Goal: Contribute content

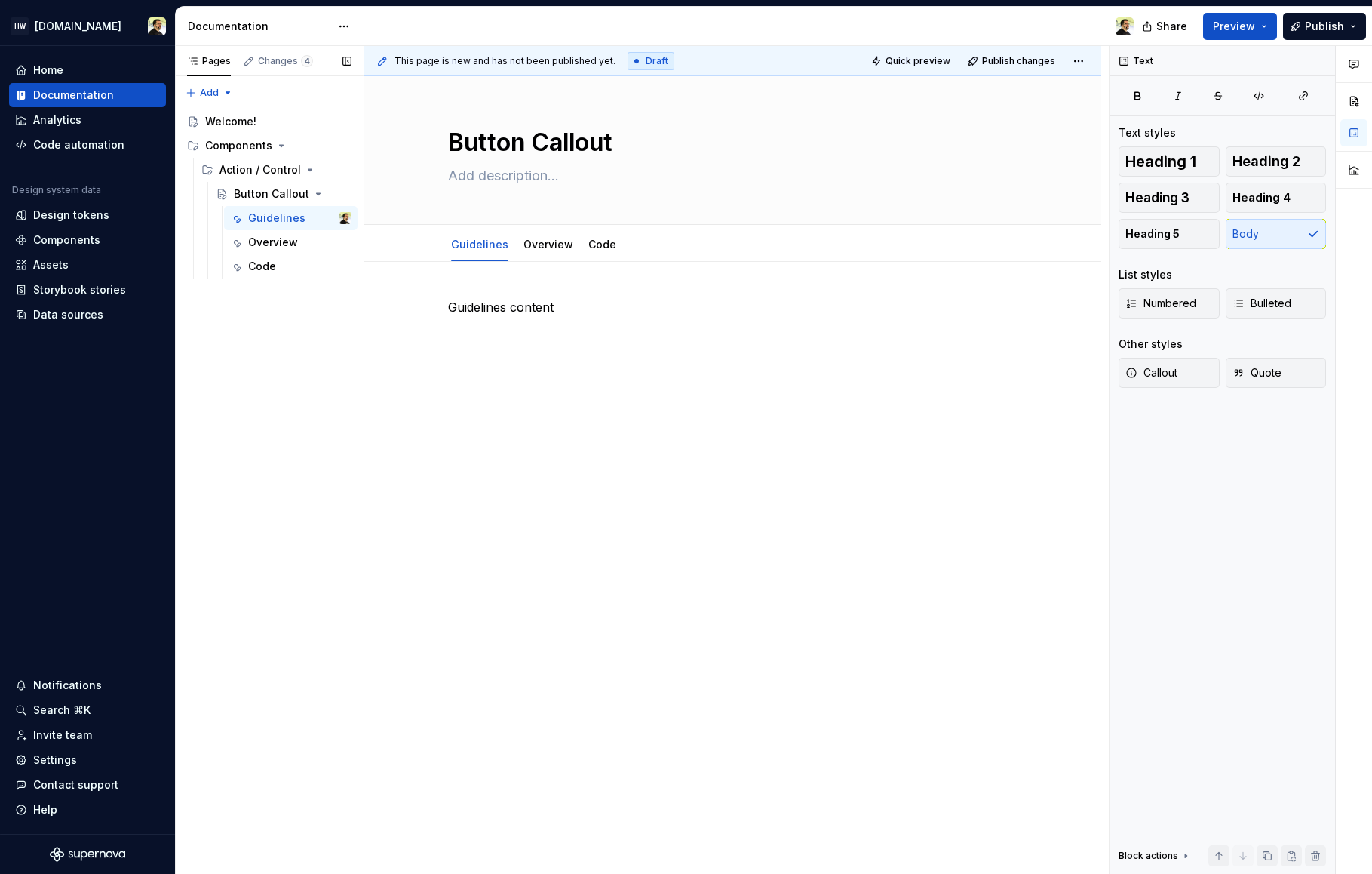
click at [290, 329] on div "Pages Changes 4 Add Accessibility guide for tree Page tree. Navigate the tree w…" at bounding box center [269, 460] width 189 height 828
click at [323, 195] on button "Page tree" at bounding box center [320, 194] width 22 height 22
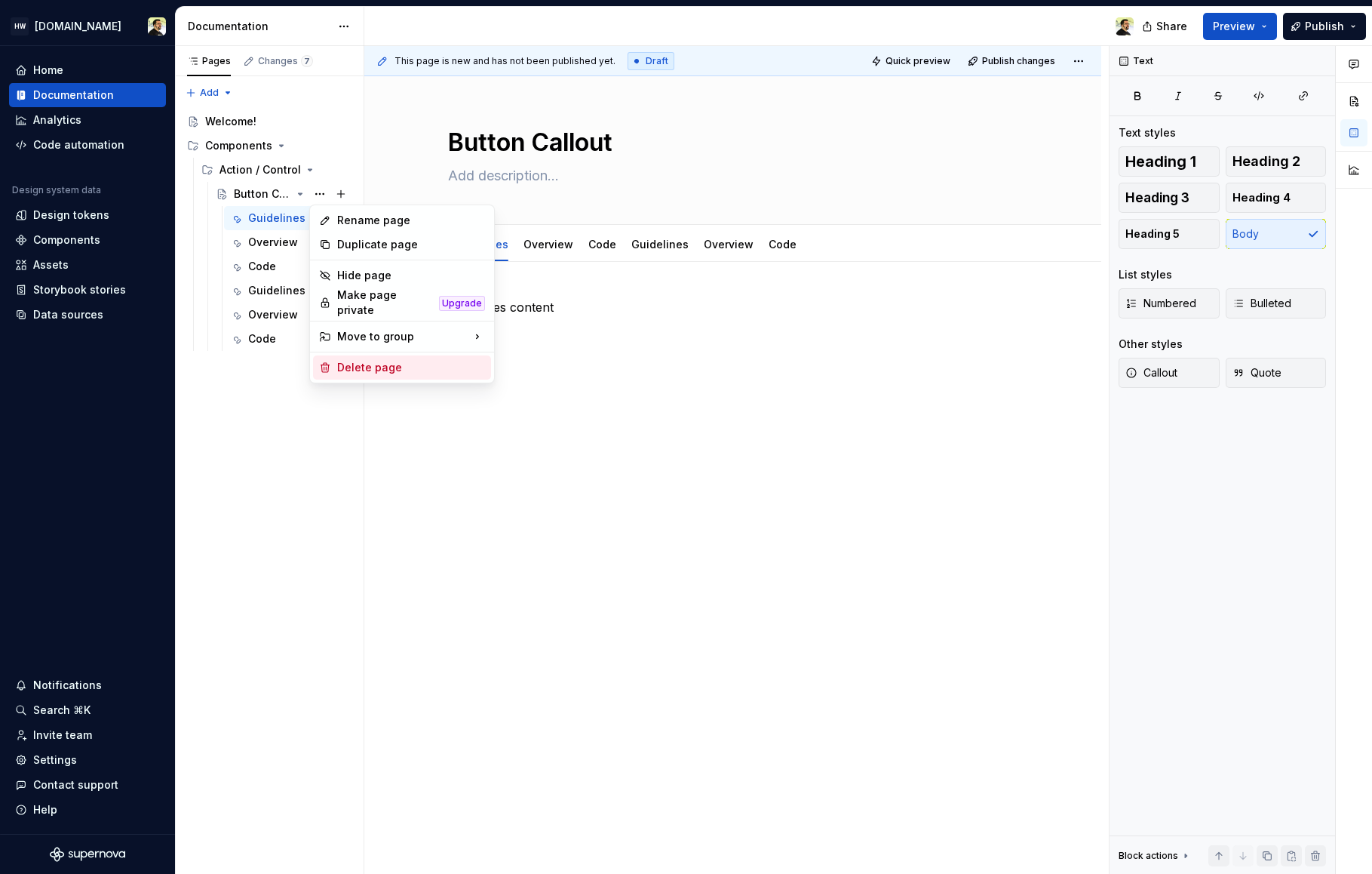
click at [352, 367] on div "Delete page" at bounding box center [411, 367] width 148 height 15
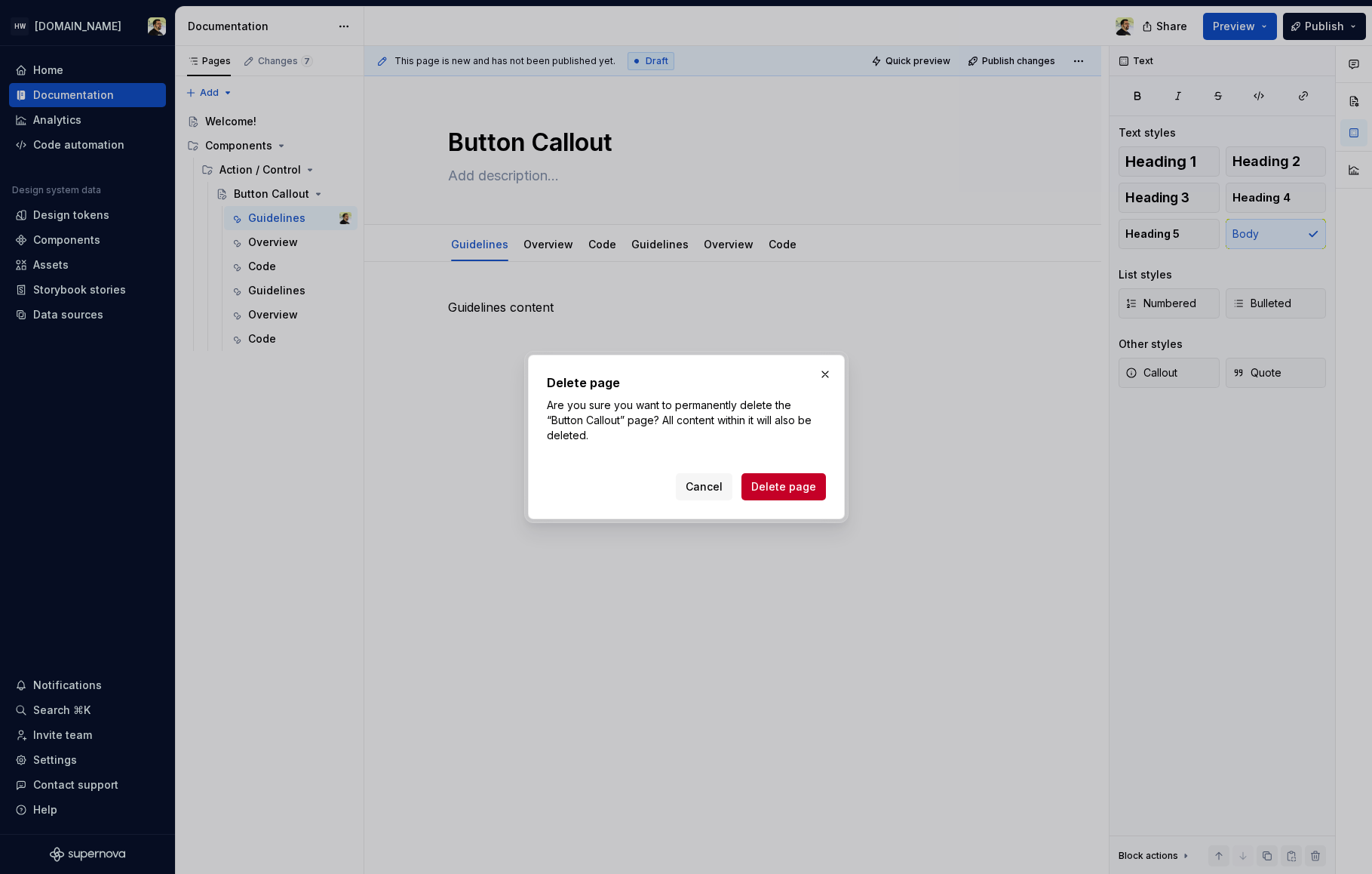
drag, startPoint x: 779, startPoint y: 489, endPoint x: 771, endPoint y: 479, distance: 12.8
click at [779, 489] on span "Delete page" at bounding box center [784, 486] width 65 height 15
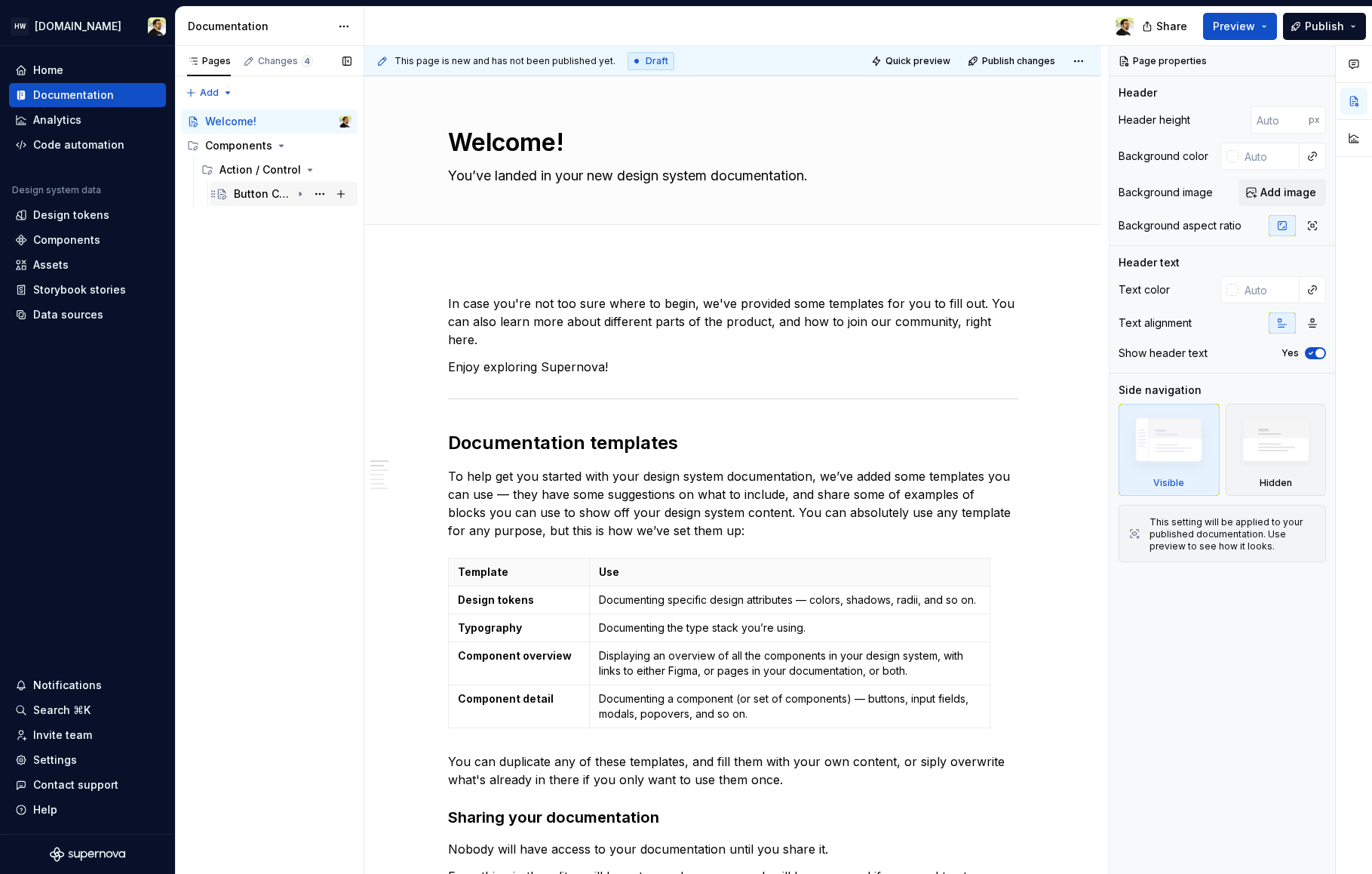
click at [282, 196] on div "Button Callout" at bounding box center [262, 194] width 57 height 15
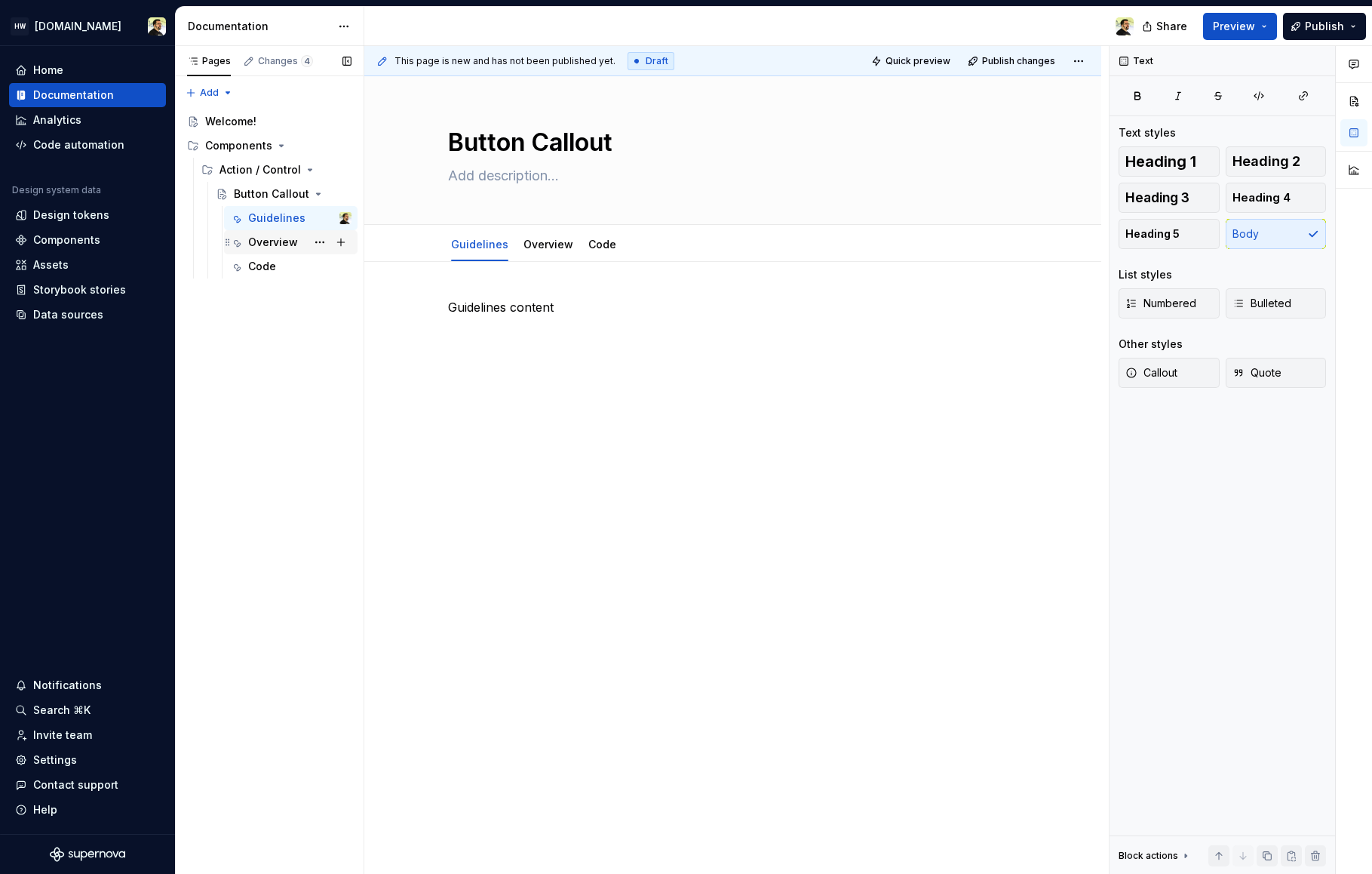
click at [276, 240] on div "Overview" at bounding box center [272, 242] width 49 height 15
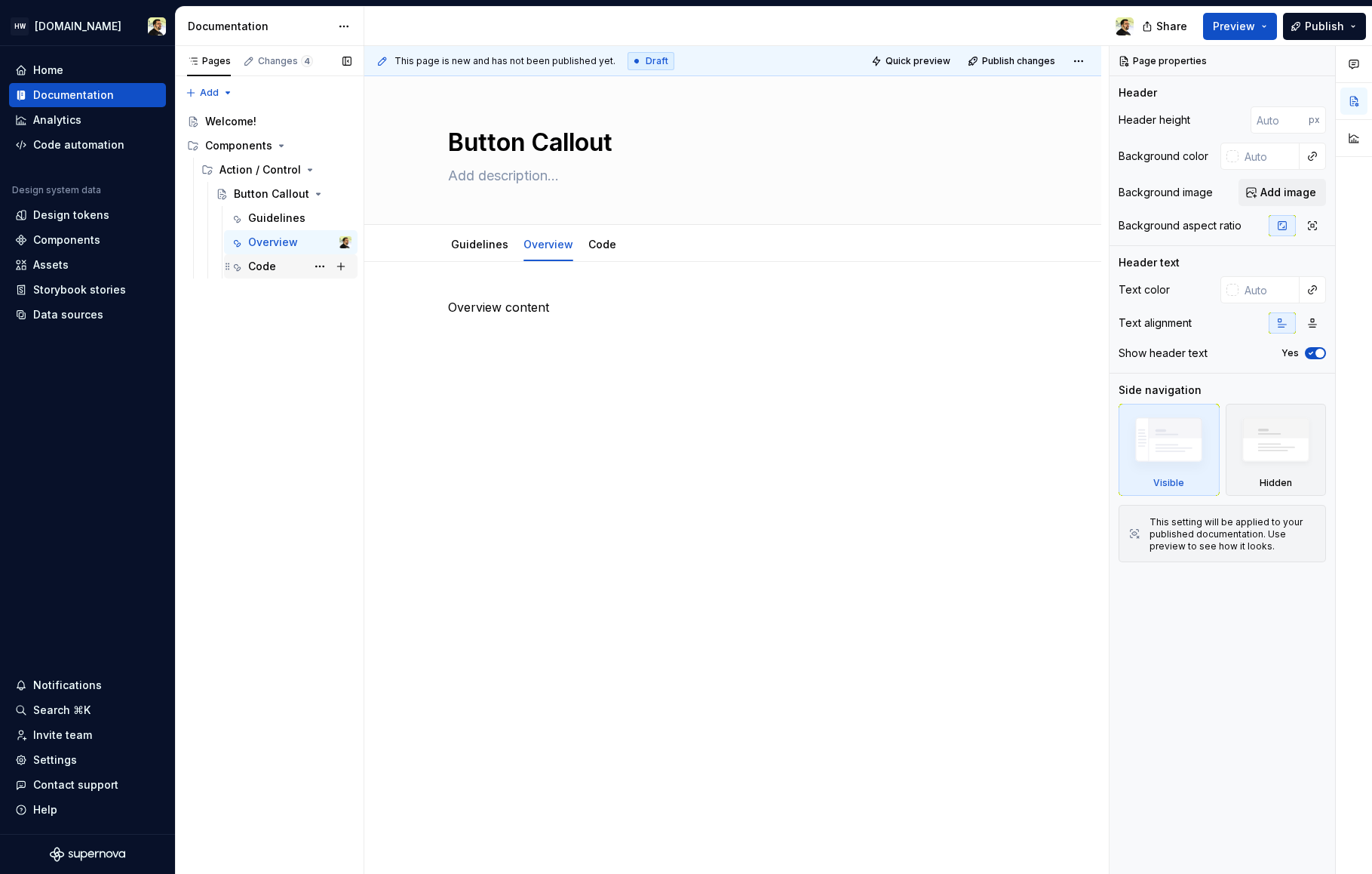
click at [275, 268] on div "Code" at bounding box center [261, 266] width 28 height 15
click at [533, 516] on div "Code content" at bounding box center [733, 449] width 737 height 374
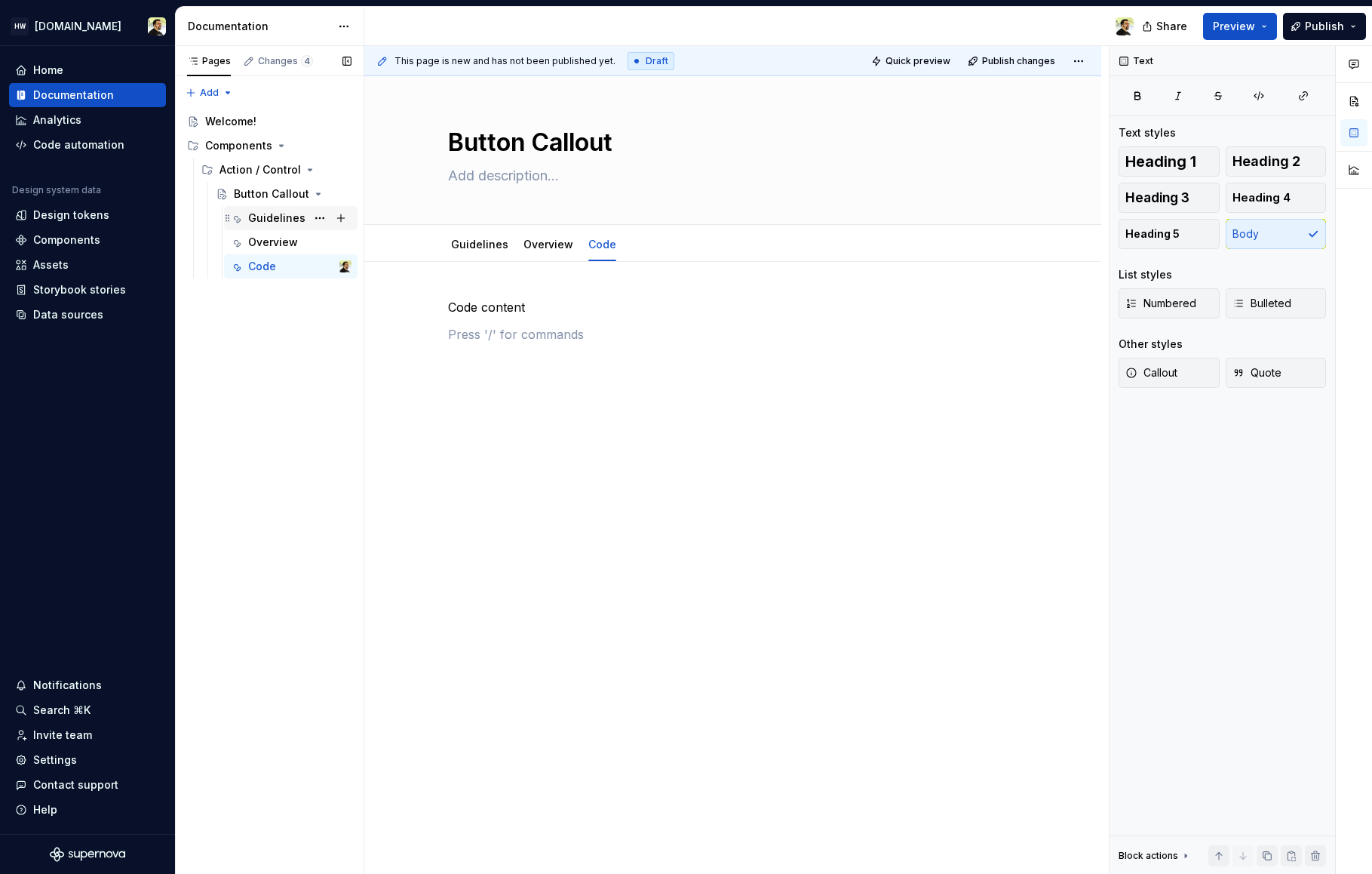
click at [238, 221] on icon "Page tree" at bounding box center [235, 217] width 12 height 12
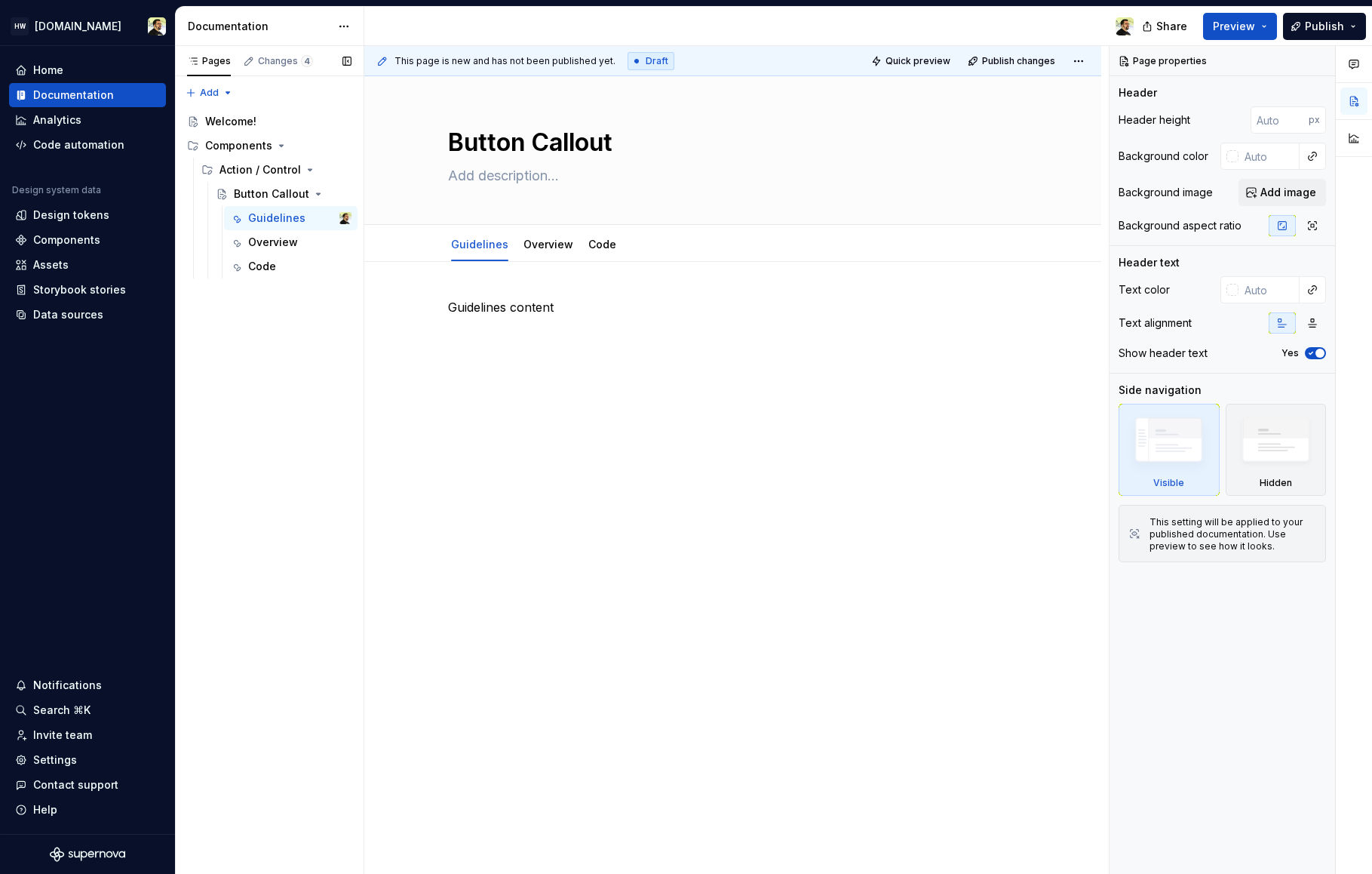
click at [313, 455] on div "Pages Changes 4 Add Accessibility guide for tree Page tree. Navigate the tree w…" at bounding box center [269, 460] width 189 height 828
click at [266, 242] on div "Overview" at bounding box center [272, 242] width 49 height 15
click at [268, 225] on div "Guidelines" at bounding box center [277, 217] width 57 height 15
click at [268, 261] on div "Code" at bounding box center [261, 266] width 28 height 15
click at [268, 227] on div "Guidelines" at bounding box center [299, 218] width 103 height 22
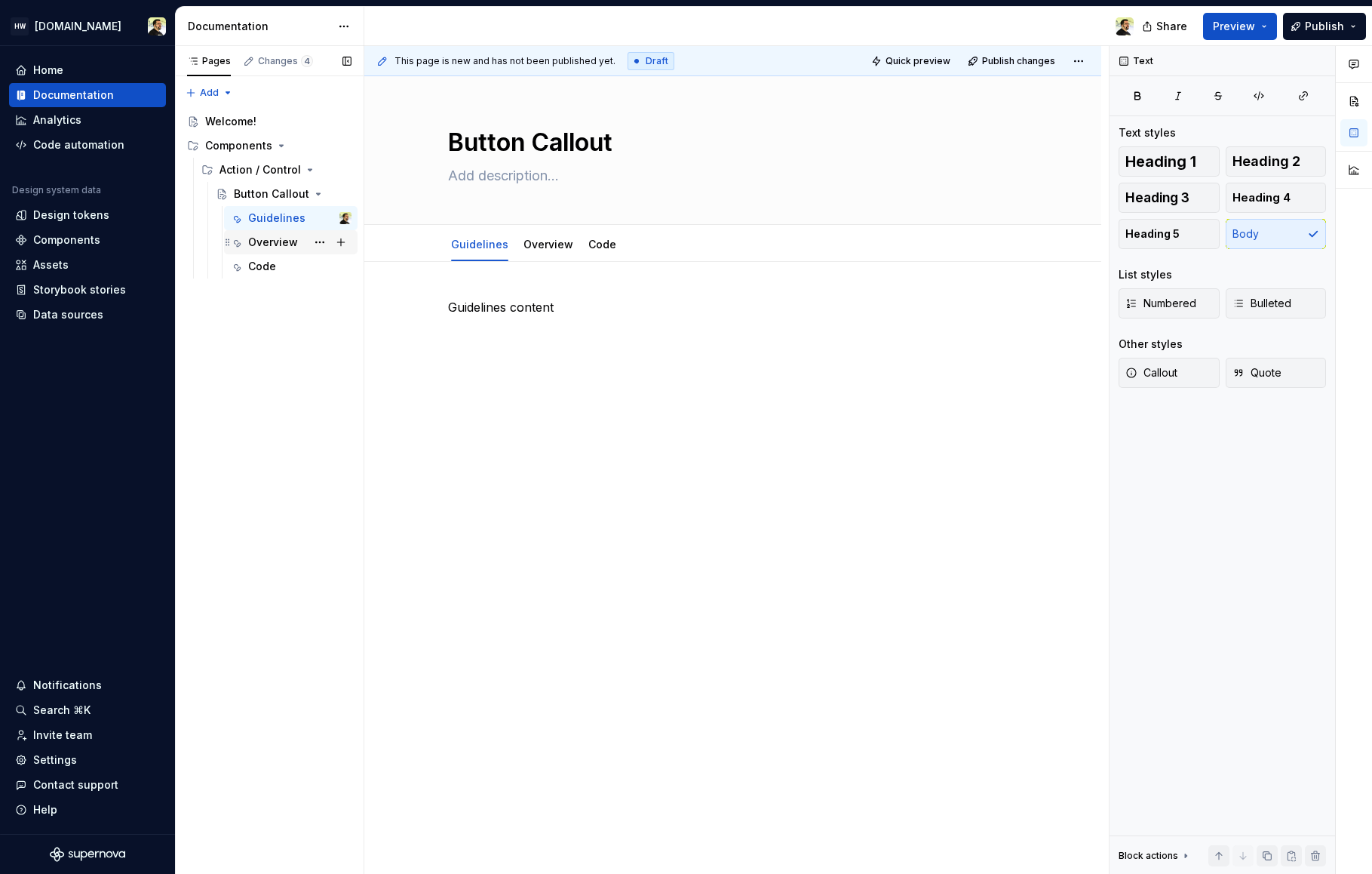
click at [276, 241] on div "Overview" at bounding box center [272, 242] width 49 height 15
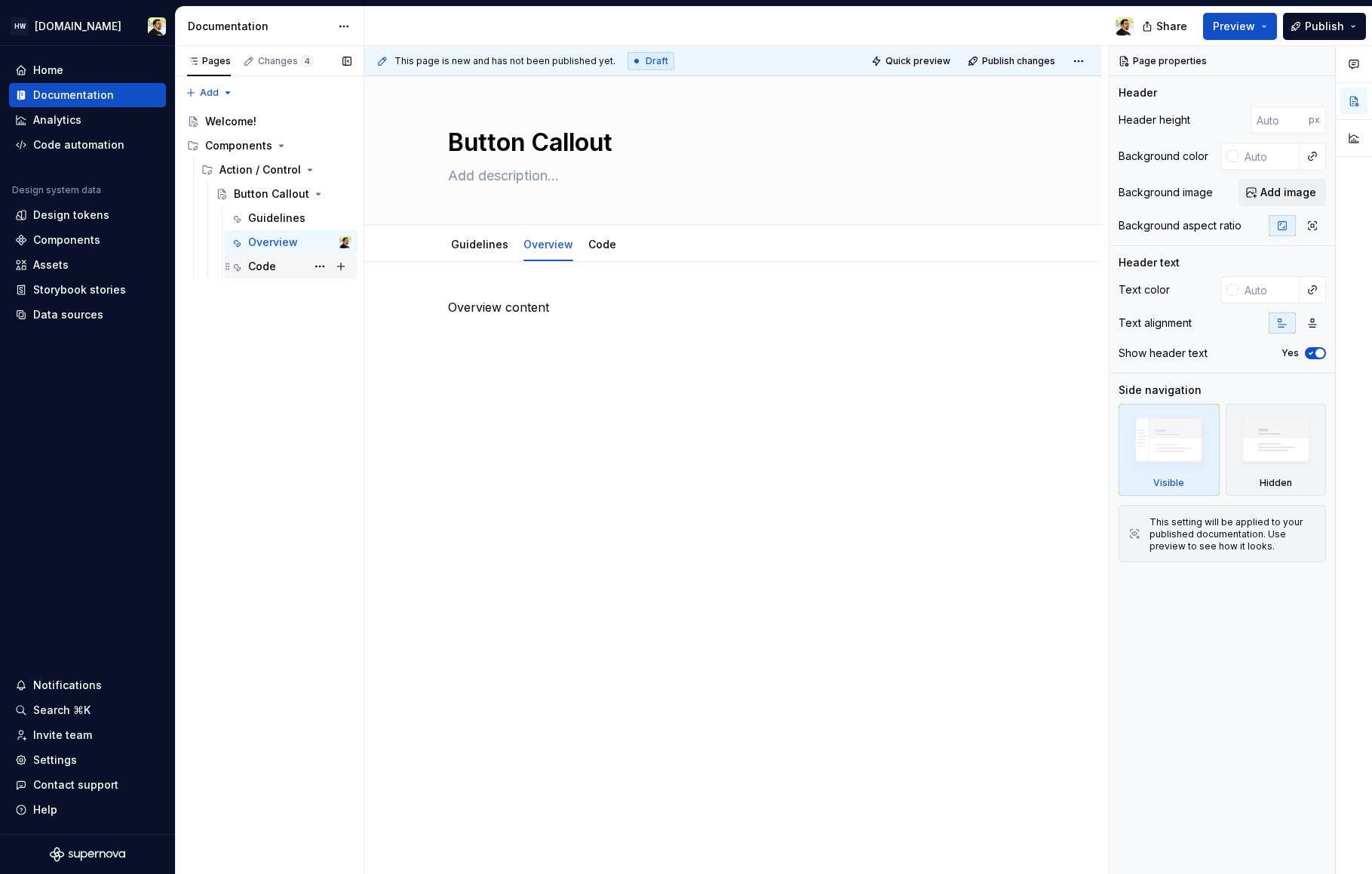
click at [271, 260] on div "Code" at bounding box center [261, 266] width 28 height 15
type textarea "*"
click at [276, 508] on div "Pages Changes 4 Add Accessibility guide for tree Page tree. Navigate the tree w…" at bounding box center [269, 460] width 189 height 828
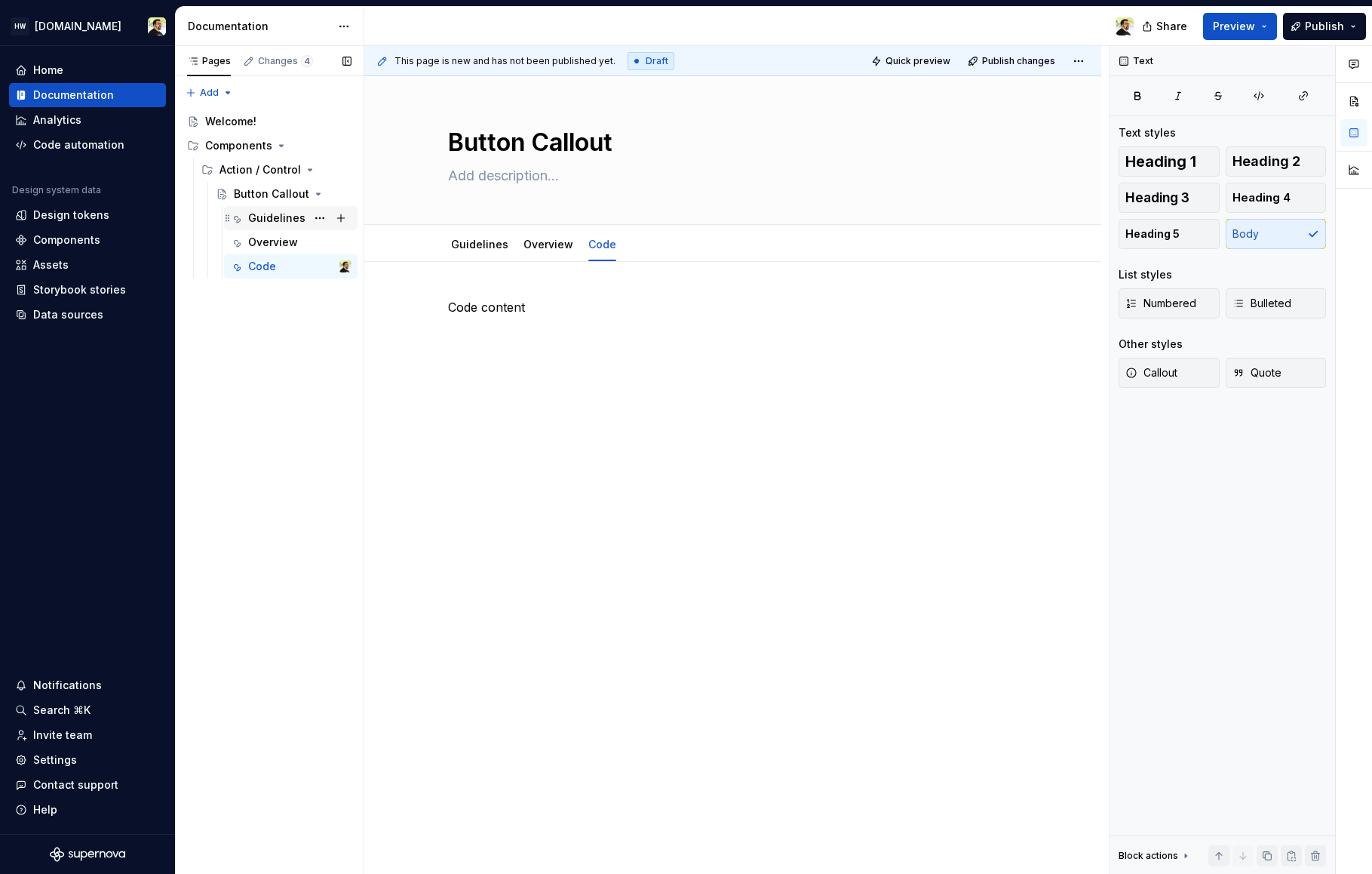
click at [272, 210] on div "Guidelines" at bounding box center [277, 217] width 57 height 15
click at [249, 242] on div "Overview" at bounding box center [272, 242] width 49 height 15
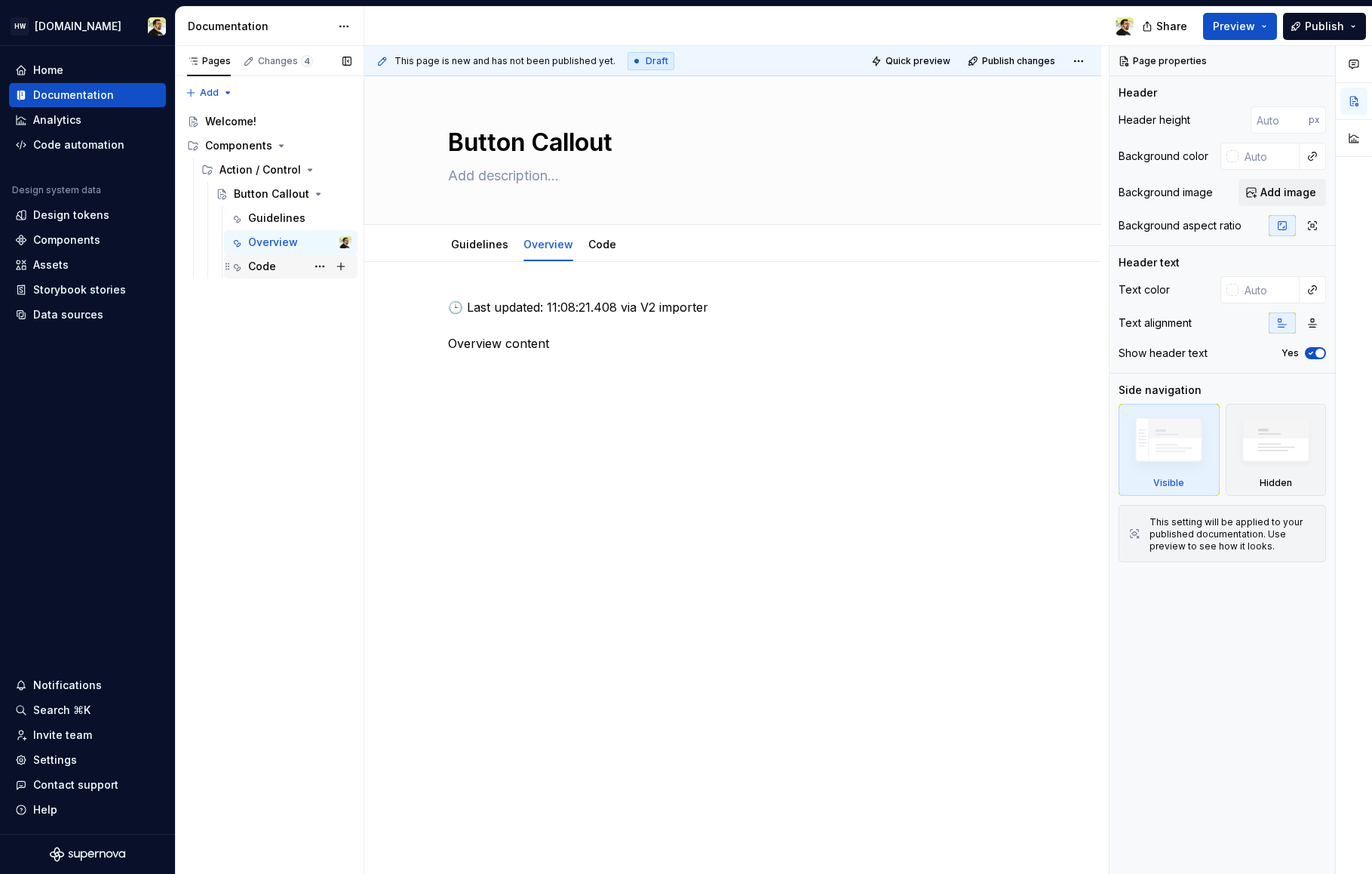
click at [268, 273] on div "Code" at bounding box center [261, 266] width 28 height 15
type textarea "*"
